Goal: Information Seeking & Learning: Understand process/instructions

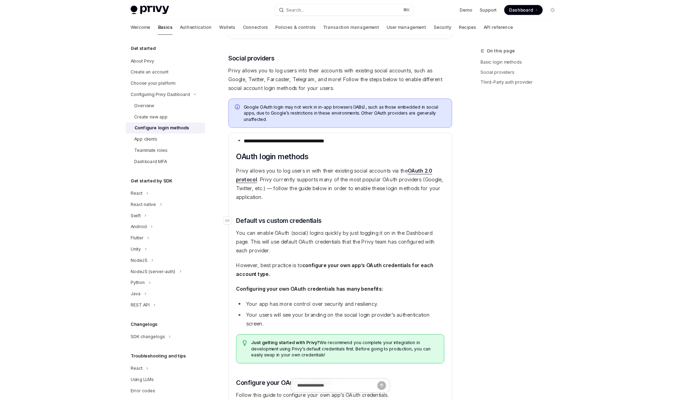
scroll to position [213, 0]
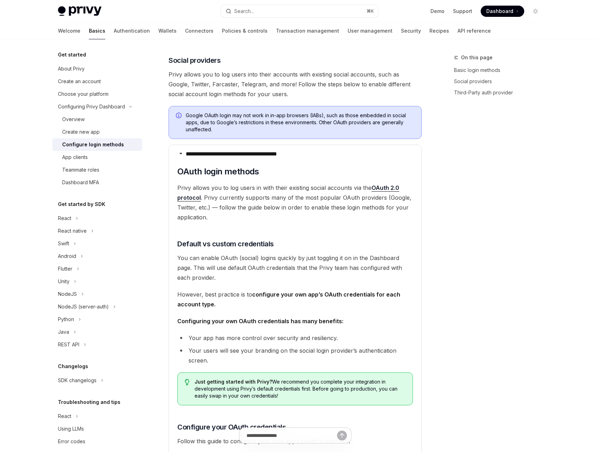
type textarea "*"
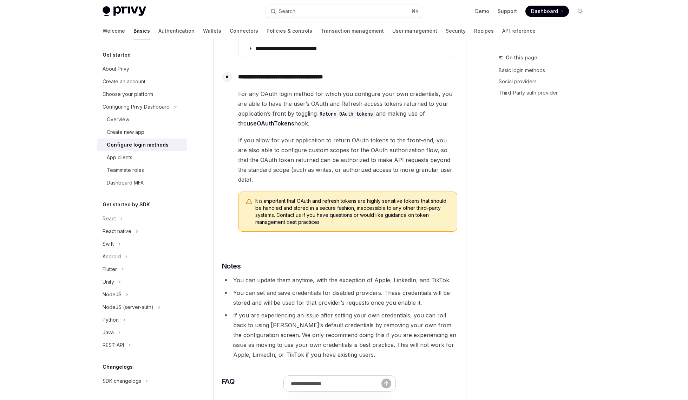
scroll to position [1158, 0]
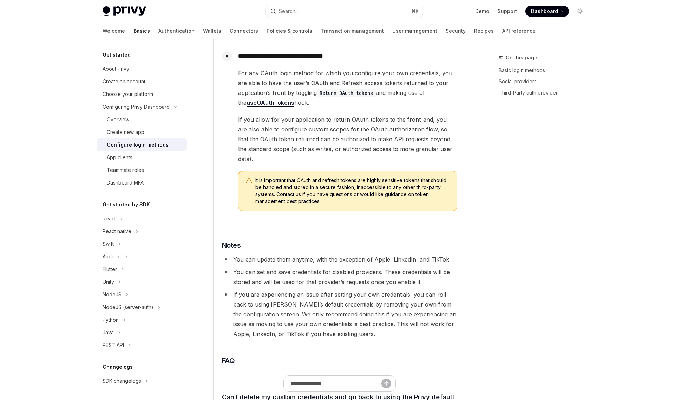
click at [333, 183] on span "It is important that OAuth and refresh tokens are highly sensitive tokens that …" at bounding box center [352, 191] width 195 height 28
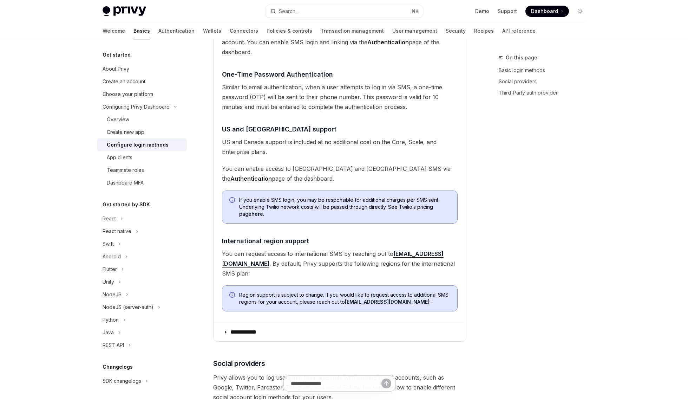
scroll to position [416, 0]
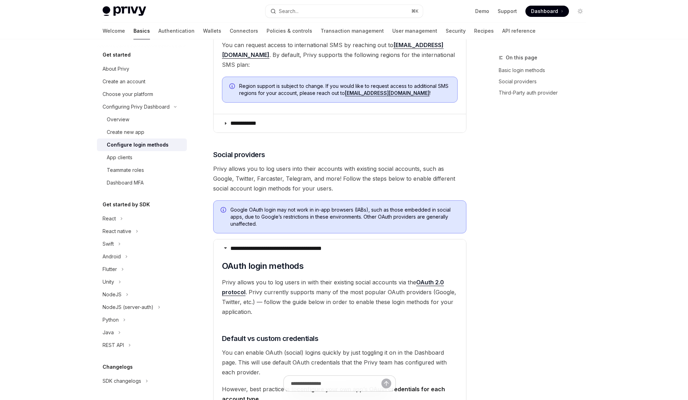
click at [326, 212] on span "Google OAuth login may not work in in-app browsers (IABs), such as those embedd…" at bounding box center [344, 216] width 229 height 21
click at [277, 214] on span "Google OAuth login may not work in in-app browsers (IABs), such as those embedd…" at bounding box center [344, 216] width 229 height 21
drag, startPoint x: 277, startPoint y: 214, endPoint x: 234, endPoint y: 201, distance: 44.4
click at [235, 206] on span "Google OAuth login may not work in in-app browsers (IABs), such as those embedd…" at bounding box center [344, 216] width 229 height 21
click at [223, 207] on icon "Info" at bounding box center [224, 210] width 7 height 7
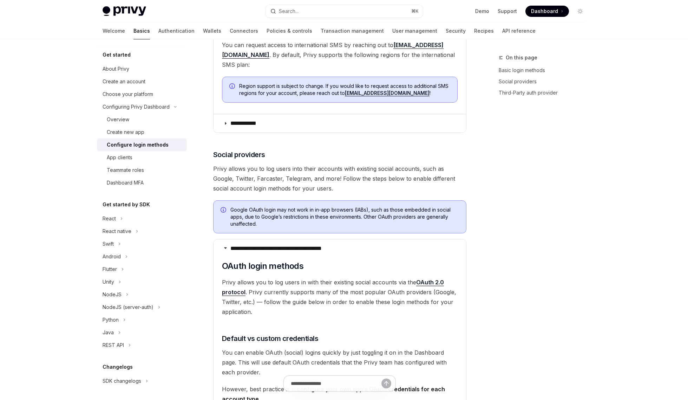
click at [270, 216] on span "Google OAuth login may not work in in-app browsers (IABs), such as those embedd…" at bounding box center [344, 216] width 229 height 21
drag, startPoint x: 269, startPoint y: 215, endPoint x: 214, endPoint y: 191, distance: 60.1
click at [214, 200] on div "Google OAuth login may not work in in-app browsers (IABs), such as those embedd…" at bounding box center [339, 216] width 253 height 33
copy span "Google OAuth login may not work in in-app browsers (IABs), such as those embedd…"
drag, startPoint x: 271, startPoint y: 221, endPoint x: 264, endPoint y: 217, distance: 8.2
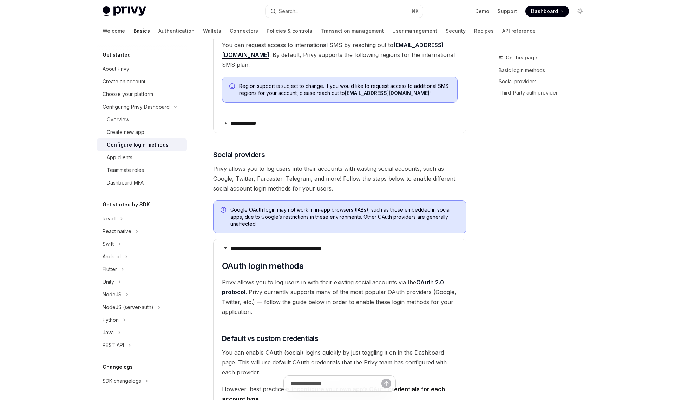
click at [271, 221] on div "Google OAuth login may not work in in-app browsers (IABs), such as those embedd…" at bounding box center [339, 216] width 253 height 33
drag, startPoint x: 253, startPoint y: 210, endPoint x: 225, endPoint y: 195, distance: 31.8
click at [225, 200] on div "Google OAuth login may not work in in-app browsers (IABs), such as those embedd…" at bounding box center [339, 216] width 253 height 33
copy span "Google OAuth login may not work in in-app browsers (IABs), such as those embedd…"
click at [552, 174] on div "On this page Basic login methods Social providers Third-Party auth provider" at bounding box center [538, 226] width 107 height 346
